Goal: Task Accomplishment & Management: Use online tool/utility

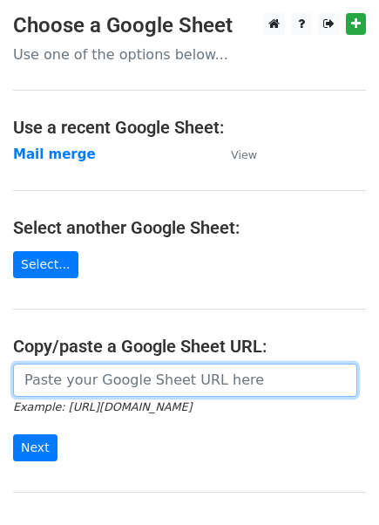
click at [142, 380] on input "url" at bounding box center [185, 379] width 344 height 33
paste input "https://docs.google.com/spreadsheets/d/15XMlOzaN1vr6r3AIVcPO4R35eGf3mO04gfEZg5y…"
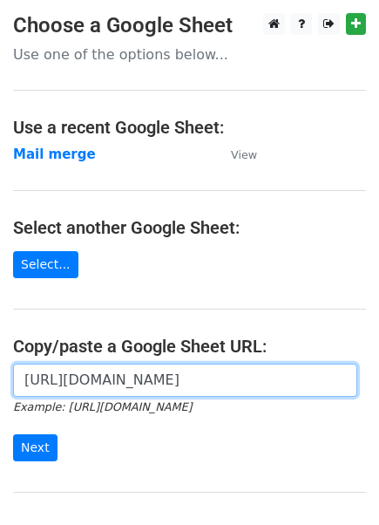
scroll to position [166, 0]
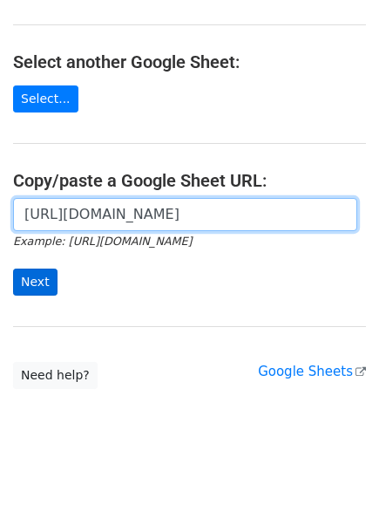
type input "https://docs.google.com/spreadsheets/d/15XMlOzaN1vr6r3AIVcPO4R35eGf3mO04gfEZg5y…"
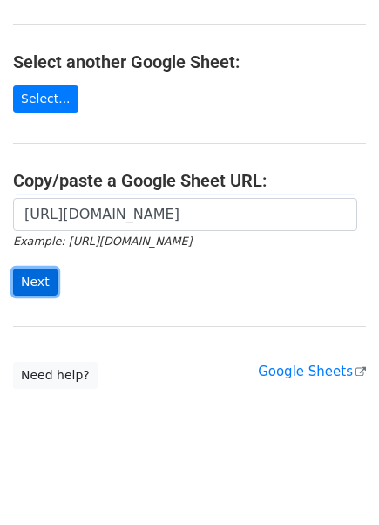
scroll to position [0, 0]
click at [20, 284] on input "Next" at bounding box center [35, 281] width 44 height 27
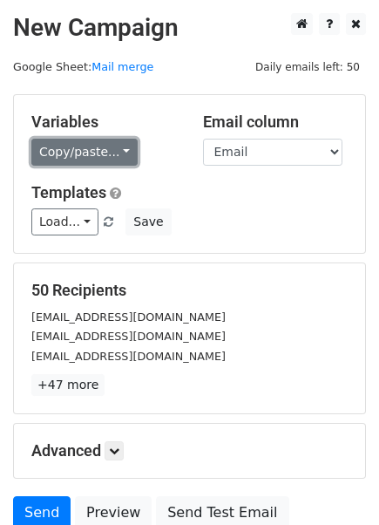
click at [108, 154] on link "Copy/paste..." at bounding box center [84, 152] width 106 height 27
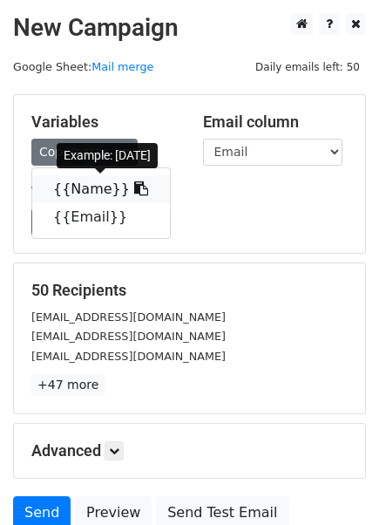
click at [77, 195] on link "{{Name}}" at bounding box center [101, 189] width 138 height 28
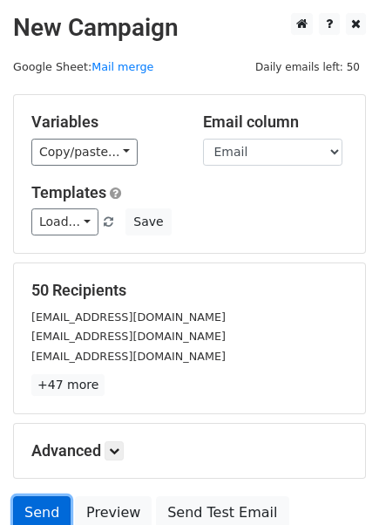
click at [41, 509] on link "Send" at bounding box center [42, 512] width 58 height 33
